Goal: Share content: Share content

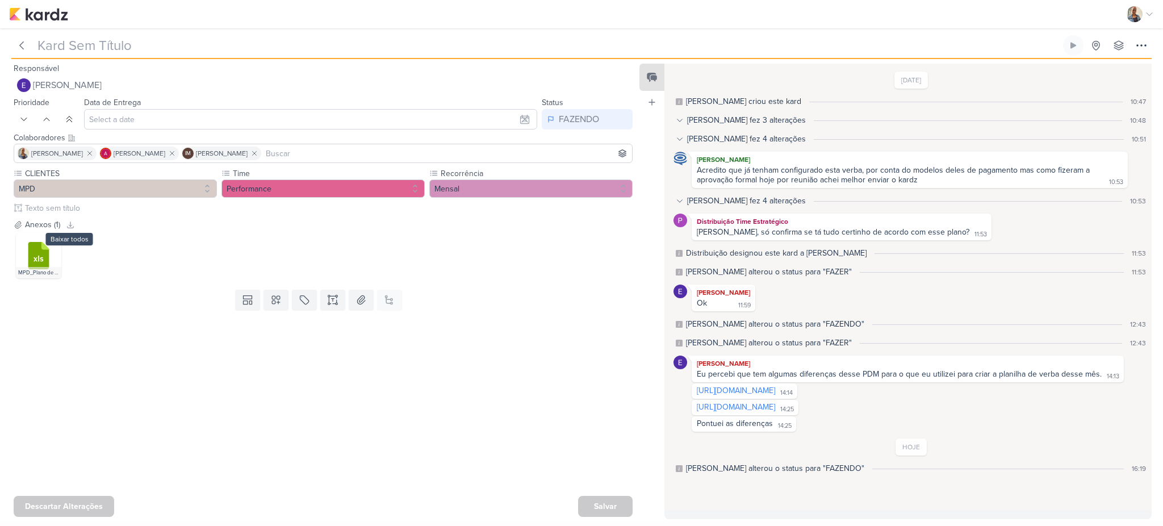
type input "Configuração de verba_7709011_MPD_PDM_OUTUBRO"
type input "[DATE] 18:00"
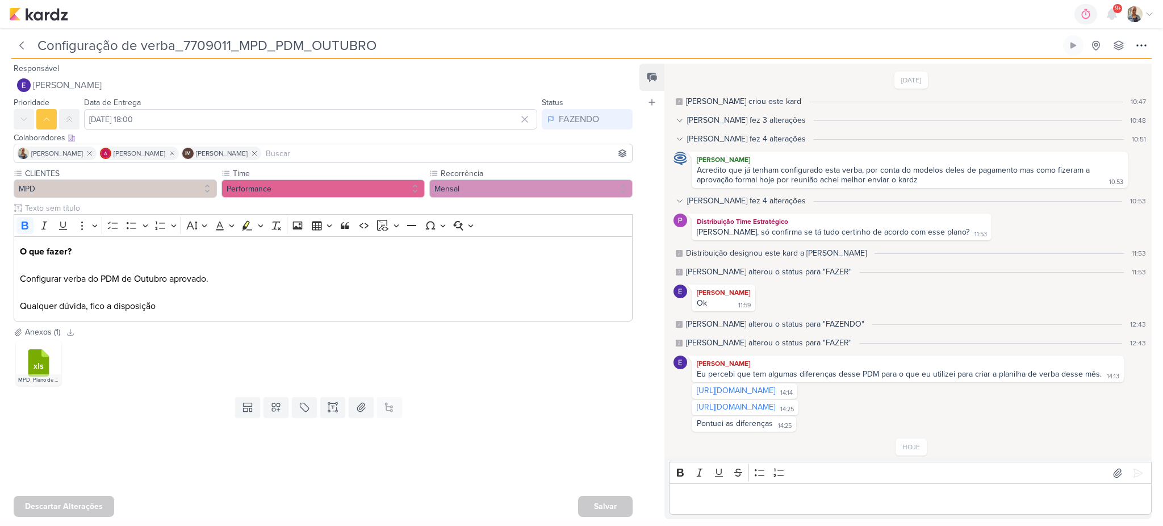
scroll to position [31, 0]
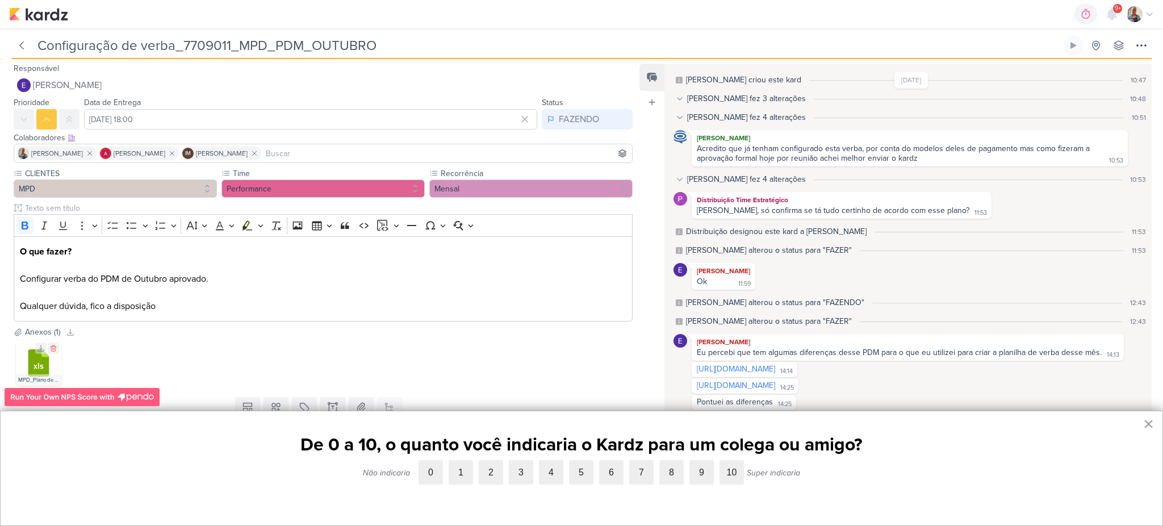
click at [52, 378] on div "MPD_Plano de Mídia_Outubro_2025.xlsx" at bounding box center [38, 379] width 45 height 11
click at [1146, 418] on button "×" at bounding box center [1148, 423] width 11 height 18
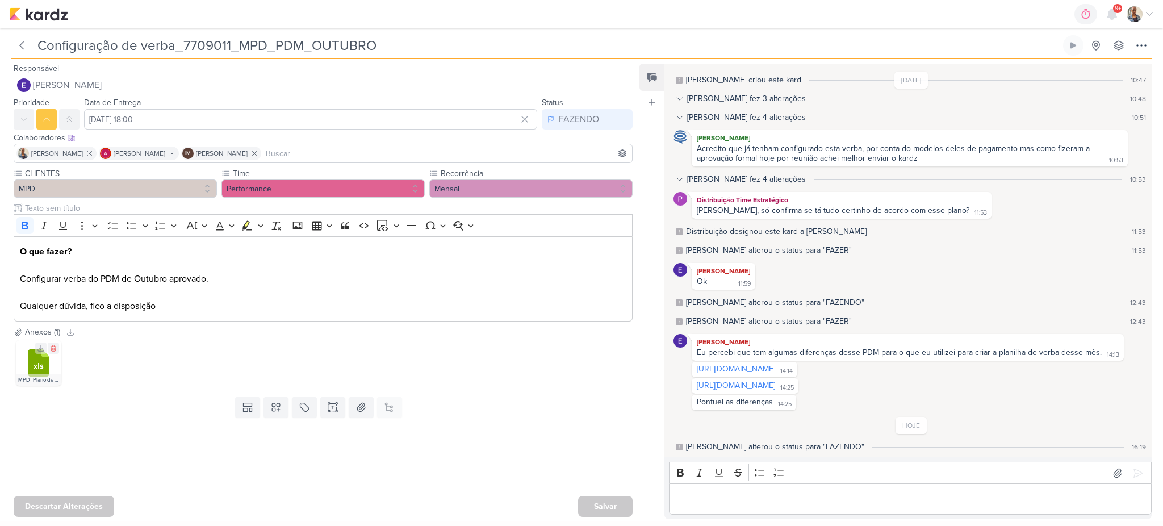
click at [28, 366] on icon ".cls-7 {fill: #79ac00;} .cls-7, .cls-8, .cls-9 {fill-rule: evenodd;} .cls-8 {fi…" at bounding box center [38, 362] width 27 height 27
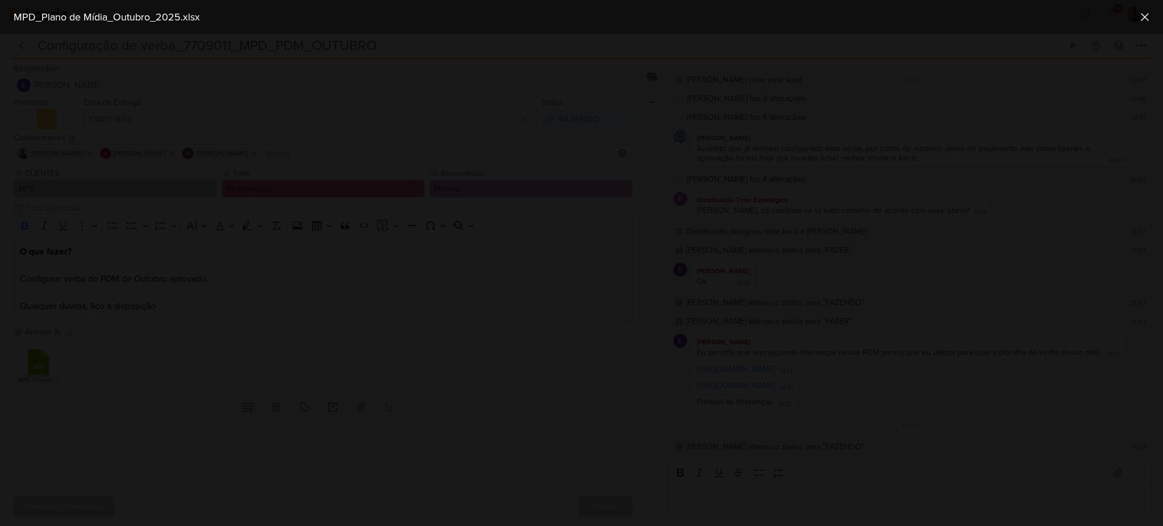
click at [1132, 23] on div "MPD_Plano de Mídia_Outubro_2025.xlsx" at bounding box center [572, 17] width 1126 height 15
click at [1142, 18] on icon at bounding box center [1144, 17] width 7 height 7
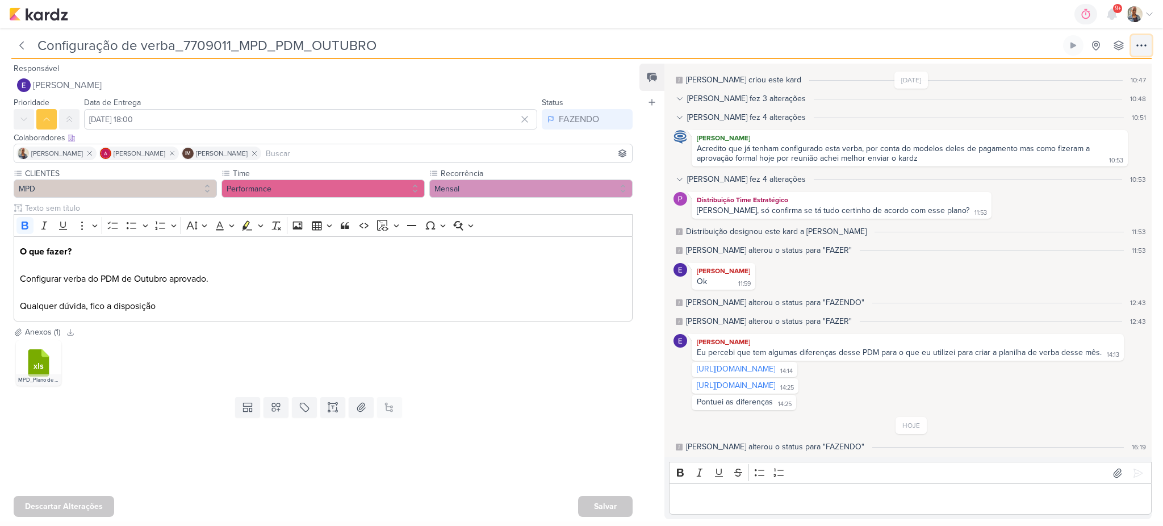
click at [1138, 49] on icon at bounding box center [1141, 46] width 14 height 14
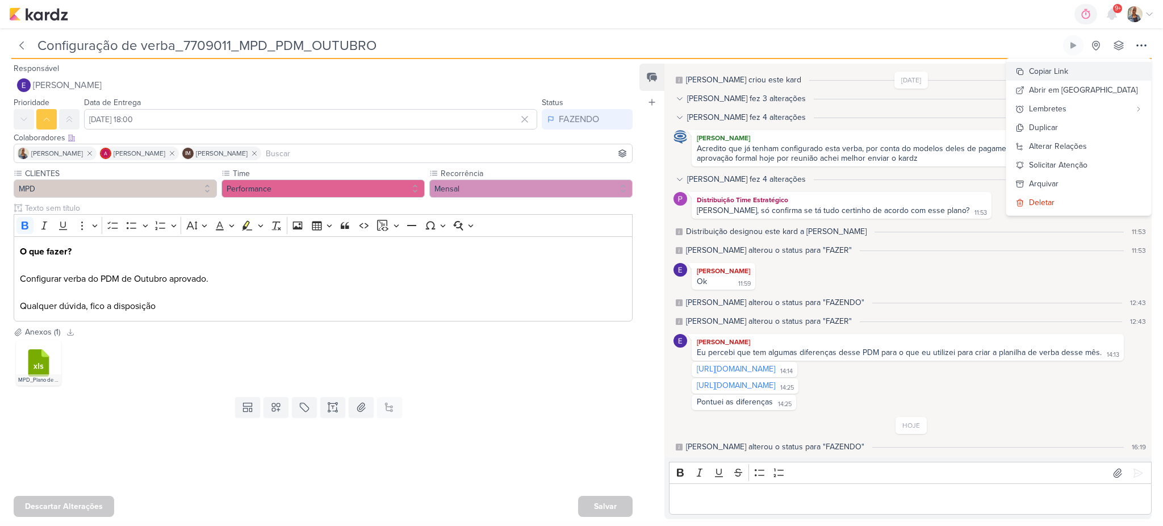
click at [1068, 74] on div "Copiar Link" at bounding box center [1048, 71] width 39 height 12
